Goal: Task Accomplishment & Management: Manage account settings

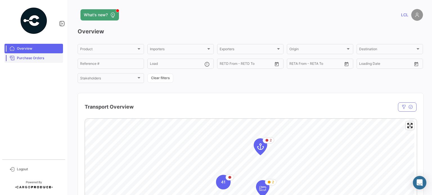
click at [38, 59] on span "Purchase Orders" at bounding box center [39, 58] width 44 height 5
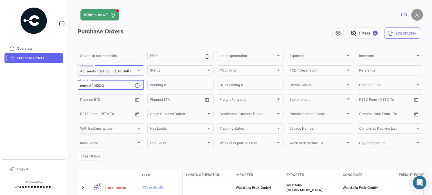
click at [96, 87] on input "mmau1305523" at bounding box center [107, 86] width 55 height 4
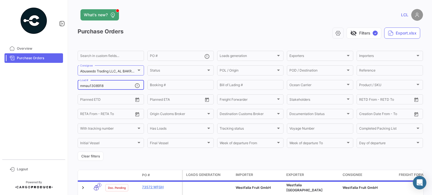
type input "mmau1308918"
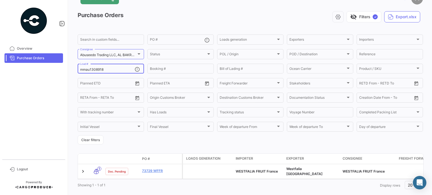
scroll to position [28, 0]
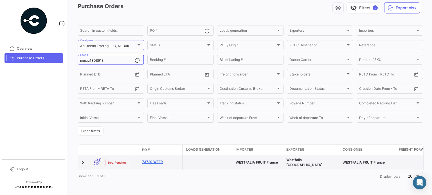
click at [155, 160] on link "73729 WFFR" at bounding box center [161, 162] width 38 height 5
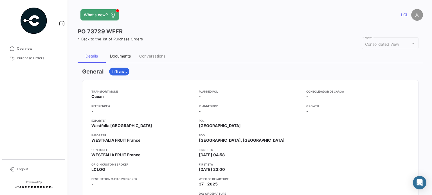
click at [115, 57] on div "Documents" at bounding box center [120, 56] width 21 height 5
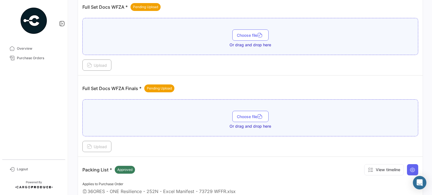
scroll to position [141, 0]
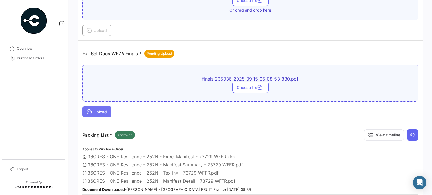
click at [99, 110] on span "Upload" at bounding box center [97, 112] width 20 height 5
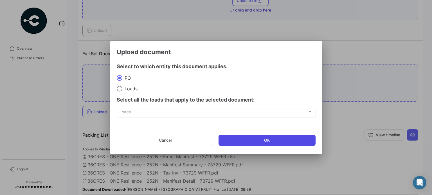
click at [281, 140] on button "OK" at bounding box center [266, 140] width 97 height 11
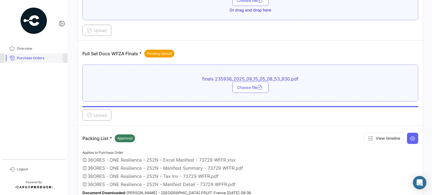
click at [37, 56] on span "Purchase Orders" at bounding box center [39, 58] width 44 height 5
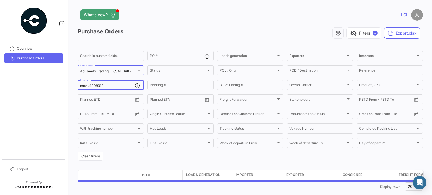
click at [80, 85] on input "mmau1308918" at bounding box center [107, 86] width 55 height 4
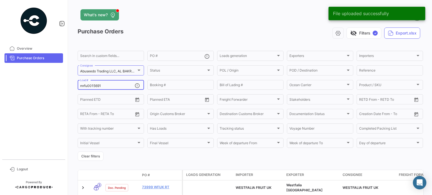
scroll to position [40, 0]
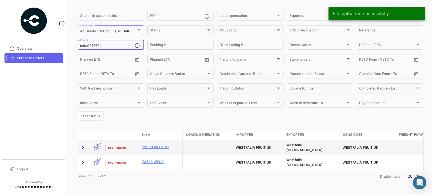
type input "mrfu0015691"
click at [155, 143] on datatable-body-cell "73999 WFUK RT" at bounding box center [161, 148] width 42 height 15
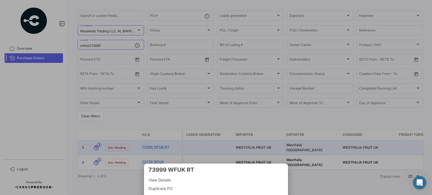
click at [155, 147] on div at bounding box center [216, 97] width 432 height 195
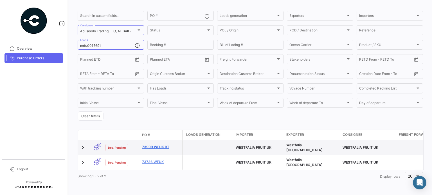
click at [160, 146] on link "73999 WFUK RT" at bounding box center [161, 147] width 38 height 5
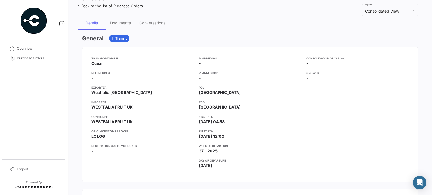
scroll to position [28, 0]
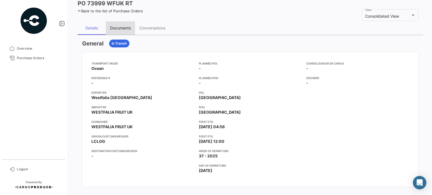
click at [118, 28] on div "Documents" at bounding box center [120, 28] width 21 height 5
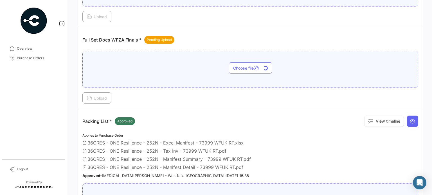
scroll to position [169, 0]
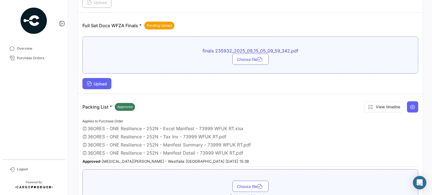
click at [92, 85] on span "Upload" at bounding box center [97, 84] width 20 height 5
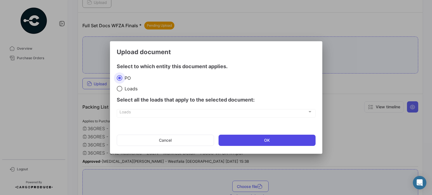
click at [277, 143] on button "OK" at bounding box center [266, 140] width 97 height 11
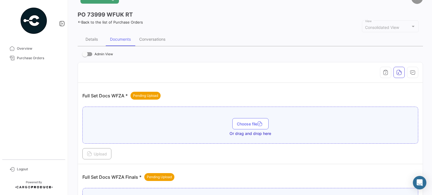
scroll to position [0, 0]
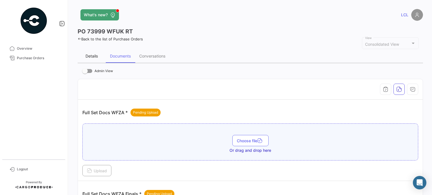
click at [94, 52] on div "Details" at bounding box center [92, 55] width 28 height 13
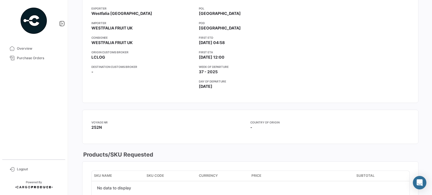
scroll to position [28, 0]
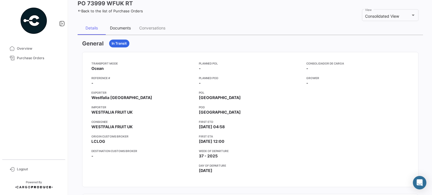
click at [120, 29] on div "Documents" at bounding box center [120, 28] width 21 height 5
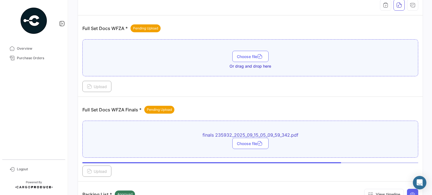
scroll to position [169, 0]
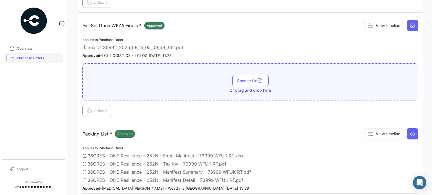
click at [26, 55] on link "Purchase Orders" at bounding box center [33, 58] width 58 height 10
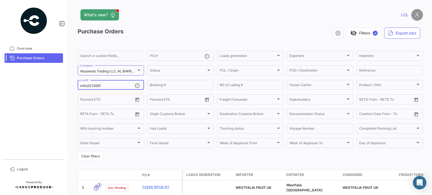
click at [88, 87] on input "mrfu0015691" at bounding box center [107, 86] width 55 height 4
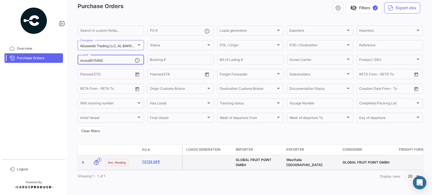
type input "mcau6015492"
click at [160, 160] on link "73725 GFP" at bounding box center [161, 162] width 38 height 5
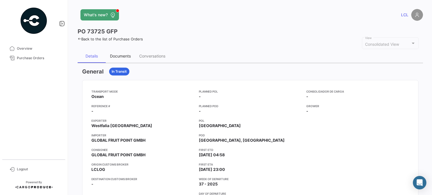
click at [124, 57] on div "Documents" at bounding box center [120, 56] width 21 height 5
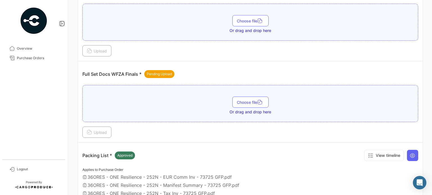
scroll to position [132, 0]
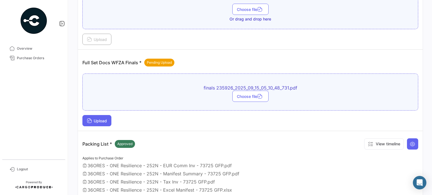
click at [100, 119] on span "Upload" at bounding box center [97, 121] width 20 height 5
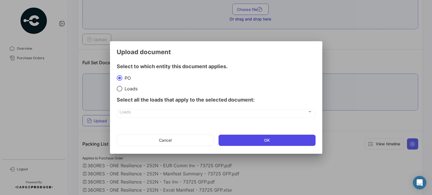
click at [261, 141] on button "OK" at bounding box center [266, 140] width 97 height 11
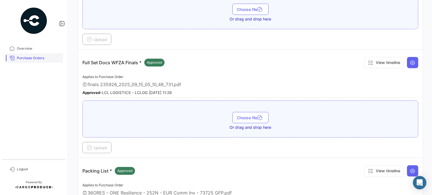
click at [21, 60] on span "Purchase Orders" at bounding box center [39, 58] width 44 height 5
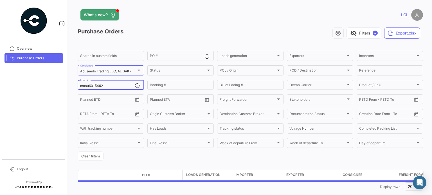
click at [95, 86] on input "mcau6015492" at bounding box center [107, 86] width 55 height 4
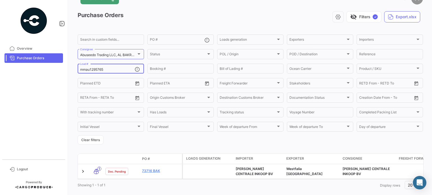
scroll to position [30, 0]
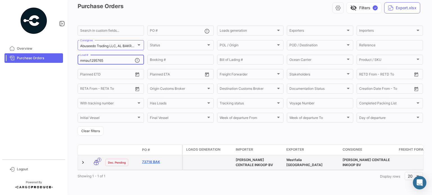
type input "mmau1295765"
click at [151, 160] on link "73716 BAK" at bounding box center [161, 162] width 38 height 5
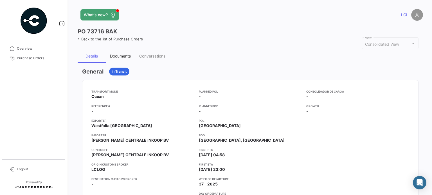
click at [116, 55] on div "Documents" at bounding box center [120, 56] width 21 height 5
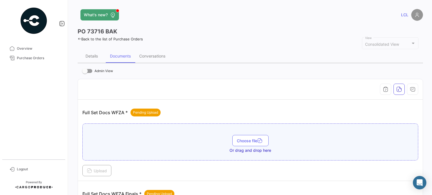
scroll to position [141, 0]
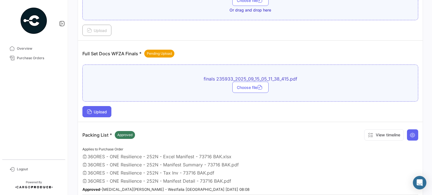
click at [100, 111] on span "Upload" at bounding box center [97, 112] width 20 height 5
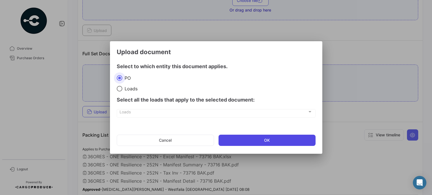
click at [263, 142] on button "OK" at bounding box center [266, 140] width 97 height 11
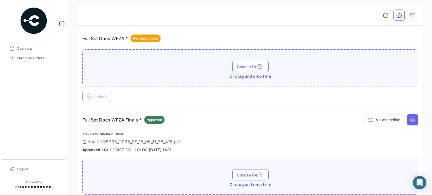
scroll to position [84, 0]
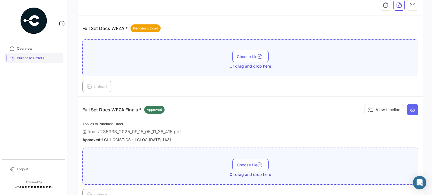
click at [29, 56] on span "Purchase Orders" at bounding box center [39, 58] width 44 height 5
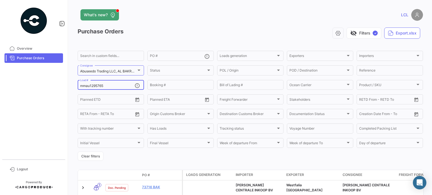
click at [102, 85] on input "mmau1295765" at bounding box center [107, 86] width 55 height 4
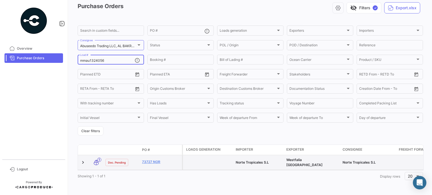
type input "mmau1324056"
click at [146, 155] on datatable-body-cell "73727 NOR" at bounding box center [161, 162] width 42 height 15
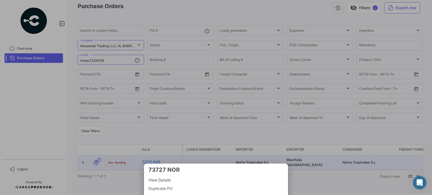
click at [142, 158] on div at bounding box center [216, 97] width 432 height 195
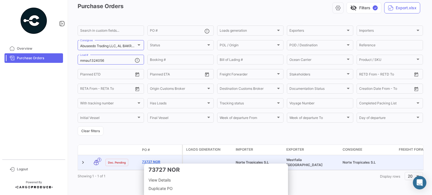
click at [153, 160] on link "73727 NOR" at bounding box center [161, 162] width 38 height 5
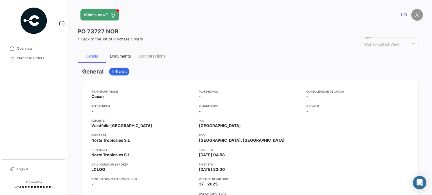
click at [126, 56] on div "Documents" at bounding box center [120, 56] width 21 height 5
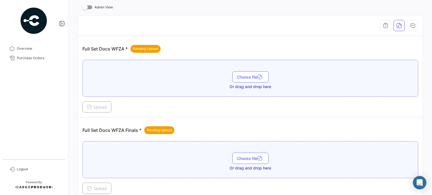
scroll to position [141, 0]
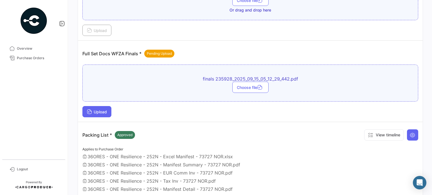
click at [96, 110] on span "Upload" at bounding box center [97, 112] width 20 height 5
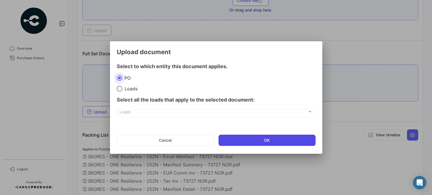
click at [238, 140] on button "OK" at bounding box center [266, 140] width 97 height 11
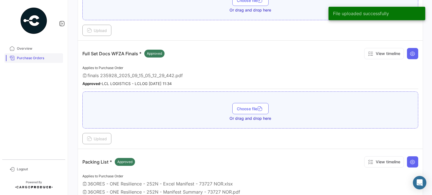
click at [32, 61] on link "Purchase Orders" at bounding box center [33, 58] width 58 height 10
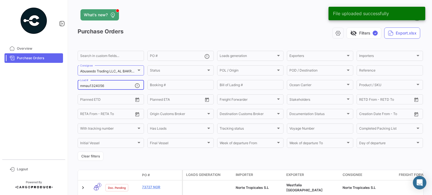
click at [97, 87] on input "mmau1324056" at bounding box center [107, 86] width 55 height 4
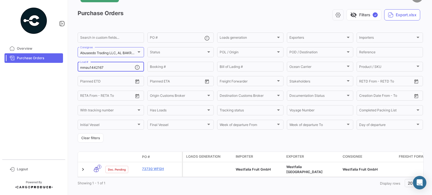
scroll to position [28, 0]
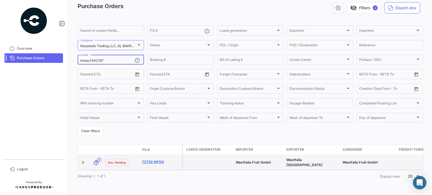
type input "mmau1442167"
click at [148, 160] on link "73730 WFGH" at bounding box center [161, 162] width 38 height 5
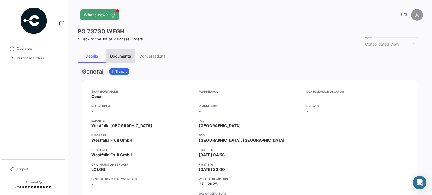
click at [113, 58] on div "Documents" at bounding box center [120, 56] width 21 height 5
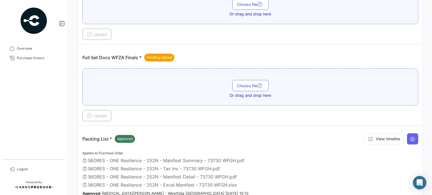
scroll to position [141, 0]
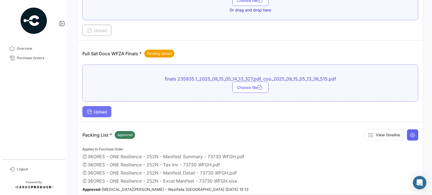
click at [104, 111] on span "Upload" at bounding box center [97, 112] width 20 height 5
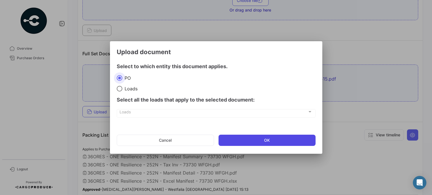
click at [266, 137] on button "OK" at bounding box center [266, 140] width 97 height 11
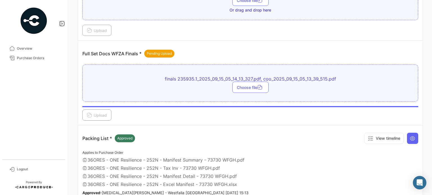
click at [37, 134] on mat-nav-list "Overview Purchase Orders" at bounding box center [33, 100] width 67 height 116
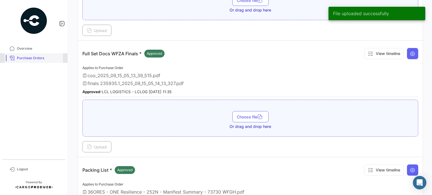
click at [42, 59] on span "Purchase Orders" at bounding box center [39, 58] width 44 height 5
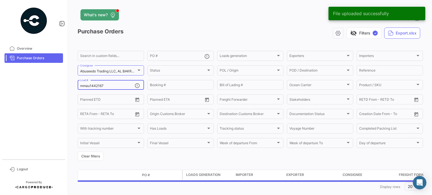
click at [91, 83] on div "mmau1442167 Load #" at bounding box center [107, 84] width 55 height 11
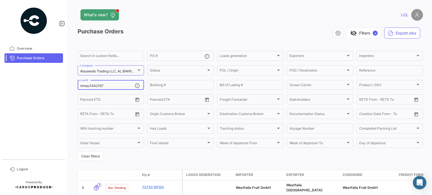
click at [92, 86] on input "mmau1442167" at bounding box center [107, 86] width 55 height 4
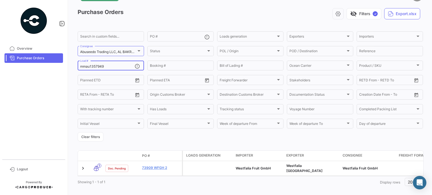
scroll to position [28, 0]
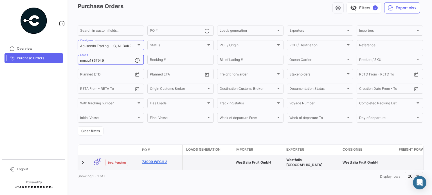
type input "mmau1357949"
click at [152, 160] on link "73909 WFGH 2" at bounding box center [161, 162] width 38 height 5
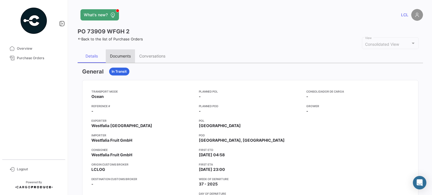
click at [123, 56] on div "Documents" at bounding box center [120, 56] width 21 height 5
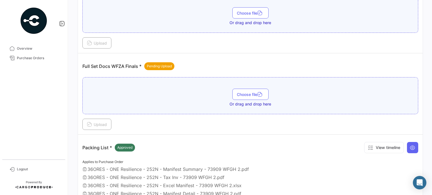
scroll to position [141, 0]
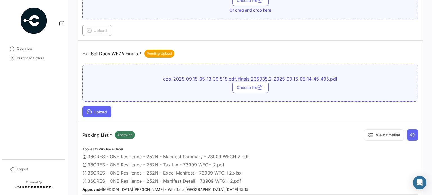
click at [97, 114] on button "Upload" at bounding box center [96, 111] width 29 height 11
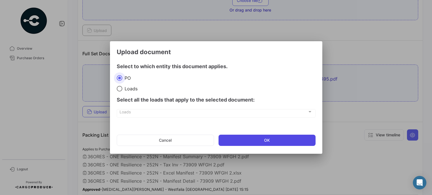
click at [238, 142] on button "OK" at bounding box center [266, 140] width 97 height 11
